Goal: Task Accomplishment & Management: Complete application form

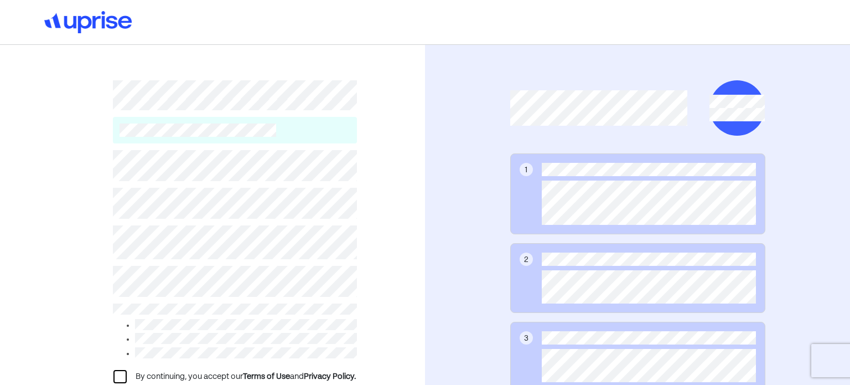
click at [396, 33] on div at bounding box center [425, 22] width 850 height 44
